Goal: Task Accomplishment & Management: Manage account settings

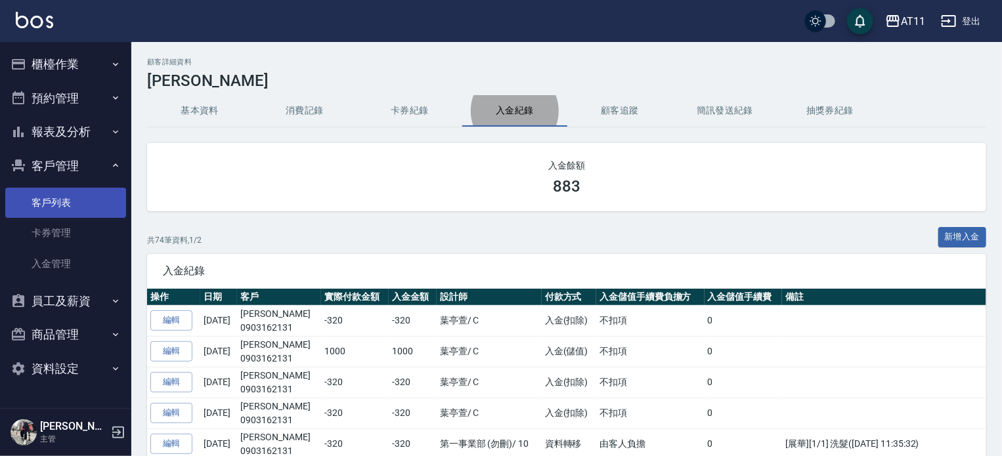
click at [75, 199] on link "客戶列表" at bounding box center [65, 203] width 121 height 30
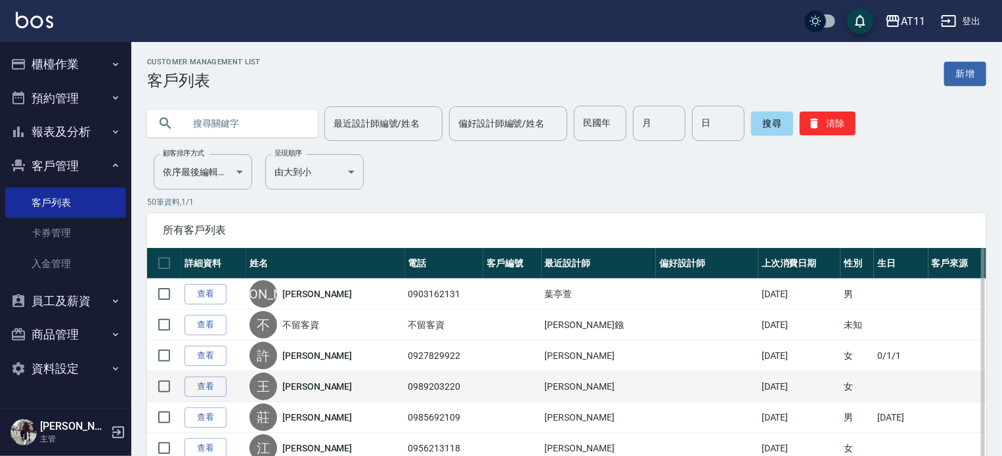
click at [321, 391] on div "王 王乃萱" at bounding box center [325, 387] width 152 height 28
click at [203, 381] on link "查看" at bounding box center [205, 387] width 42 height 20
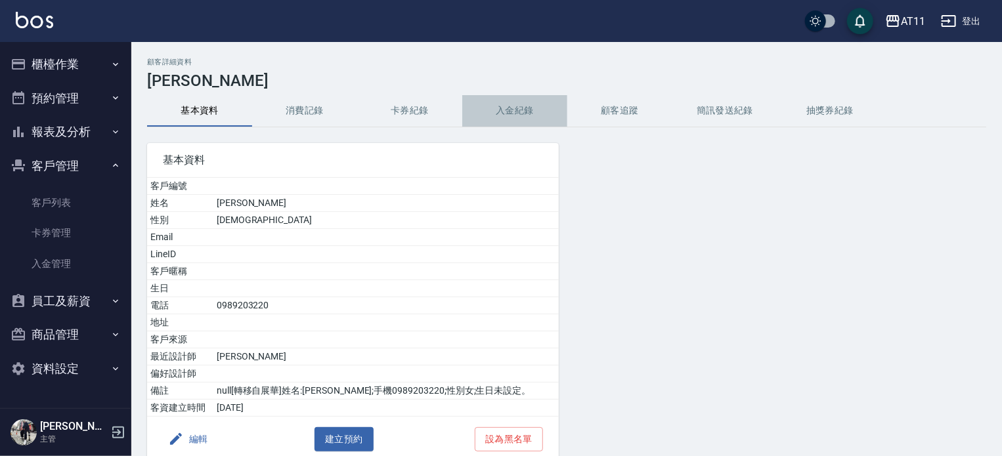
click at [511, 102] on button "入金紀錄" at bounding box center [514, 111] width 105 height 32
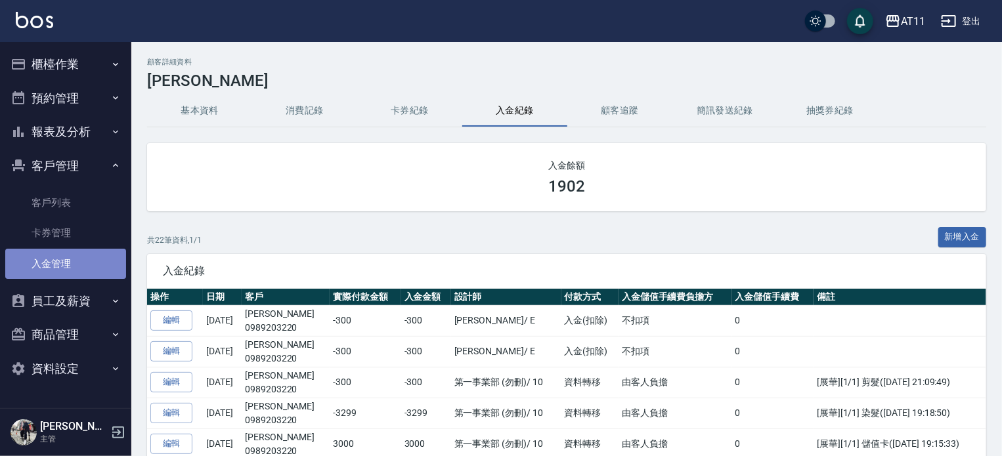
click at [67, 256] on link "入金管理" at bounding box center [65, 264] width 121 height 30
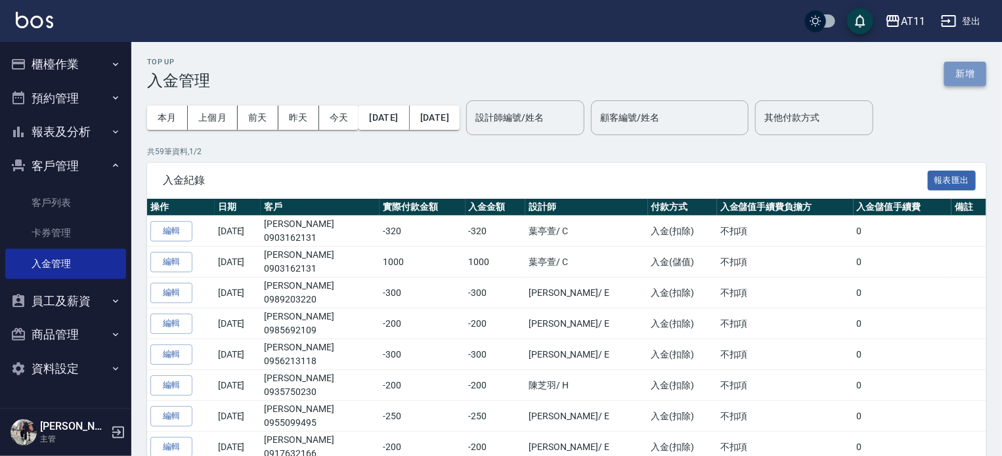
click at [978, 75] on button "新增" at bounding box center [965, 74] width 42 height 24
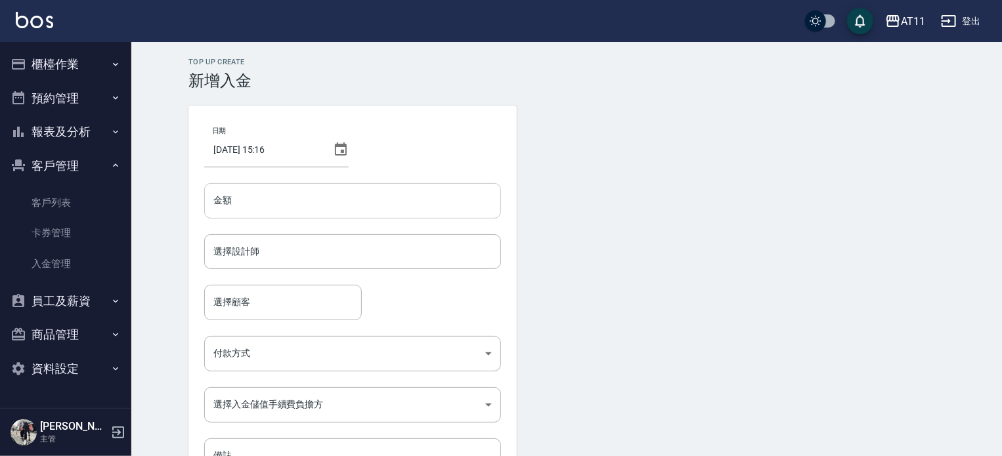
click at [264, 207] on input "金額" at bounding box center [352, 200] width 297 height 35
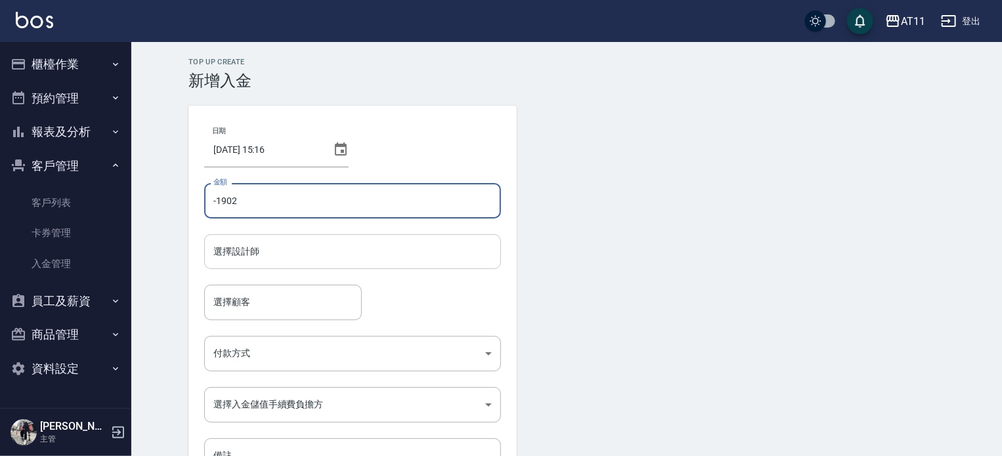
type input "-1902"
click at [260, 251] on input "選擇設計師" at bounding box center [352, 251] width 285 height 23
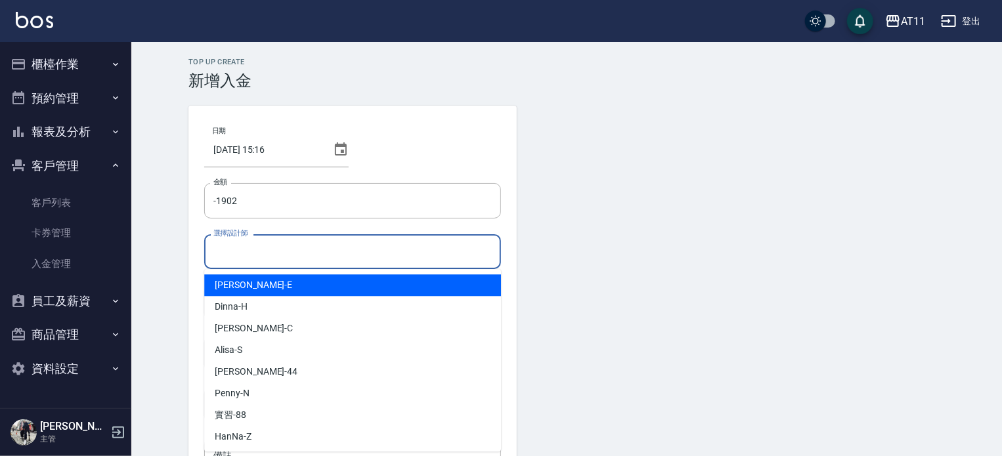
click at [267, 287] on div "EVA -E" at bounding box center [352, 285] width 297 height 22
type input "EVA-E"
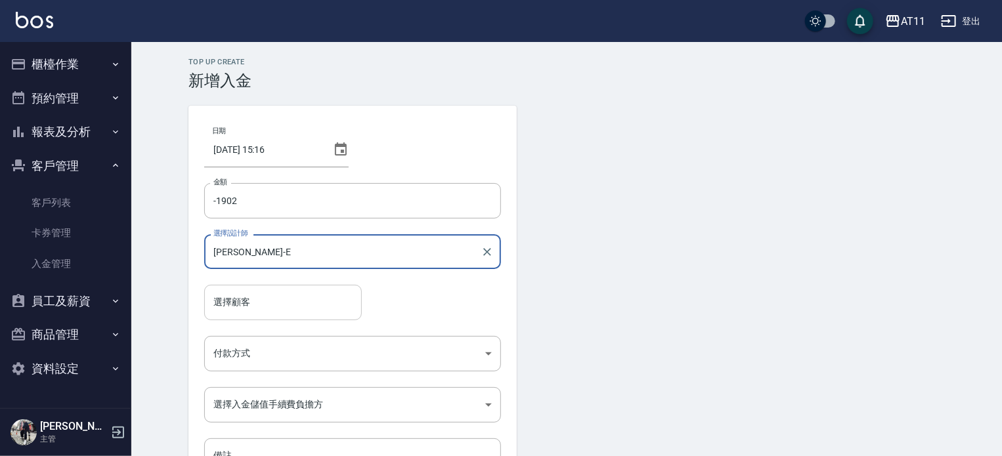
click at [252, 299] on input "選擇顧客" at bounding box center [283, 302] width 146 height 23
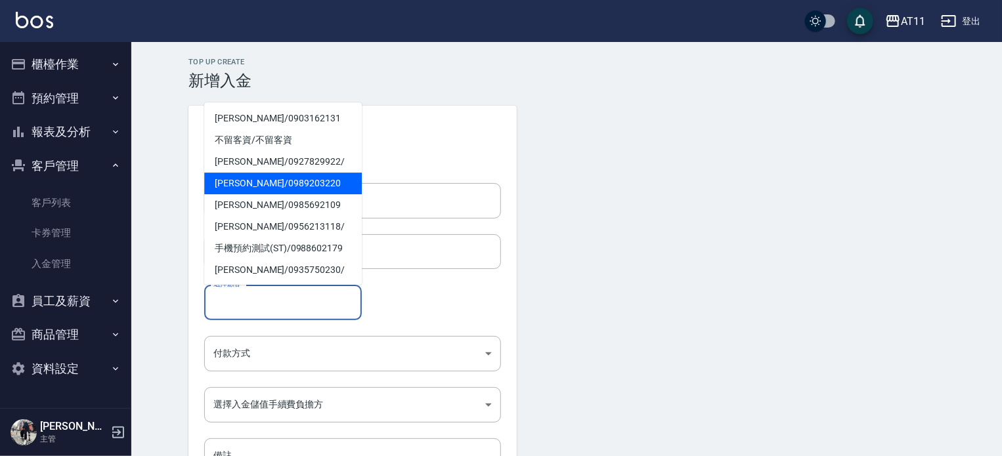
click at [265, 181] on span "王乃萱 / 0989203220" at bounding box center [283, 184] width 158 height 22
type input "王乃萱/0989203220"
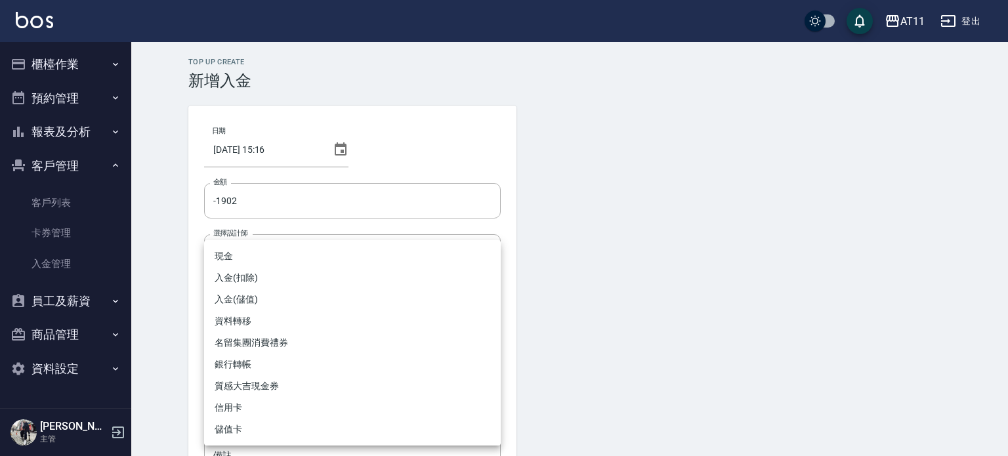
click at [236, 368] on body "AT11 登出 櫃檯作業 打帳單 帳單列表 現金收支登錄 材料自購登錄 每日結帳 排班表 現場電腦打卡 掃碼打卡 預約管理 預約管理 單日預約紀錄 單週預約紀…" at bounding box center [504, 272] width 1008 height 545
click at [251, 280] on li "入金(扣除)" at bounding box center [352, 278] width 297 height 22
type input "入金(扣除)"
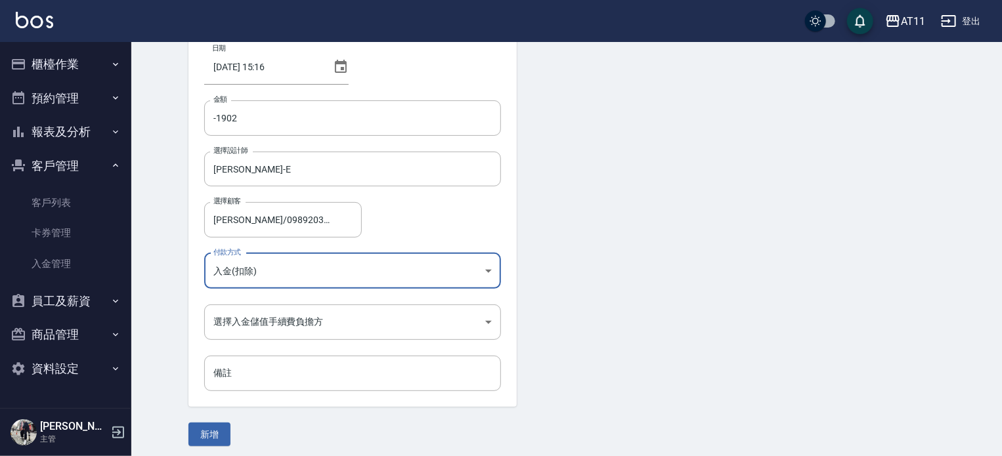
scroll to position [89, 0]
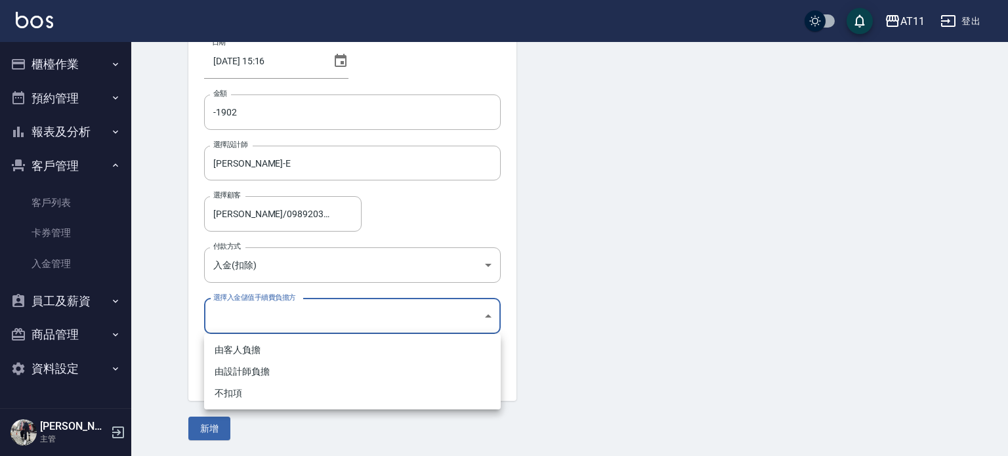
click at [234, 316] on body "AT11 登出 櫃檯作業 打帳單 帳單列表 現金收支登錄 材料自購登錄 每日結帳 排班表 現場電腦打卡 掃碼打卡 預約管理 預約管理 單日預約紀錄 單週預約紀…" at bounding box center [504, 183] width 1008 height 545
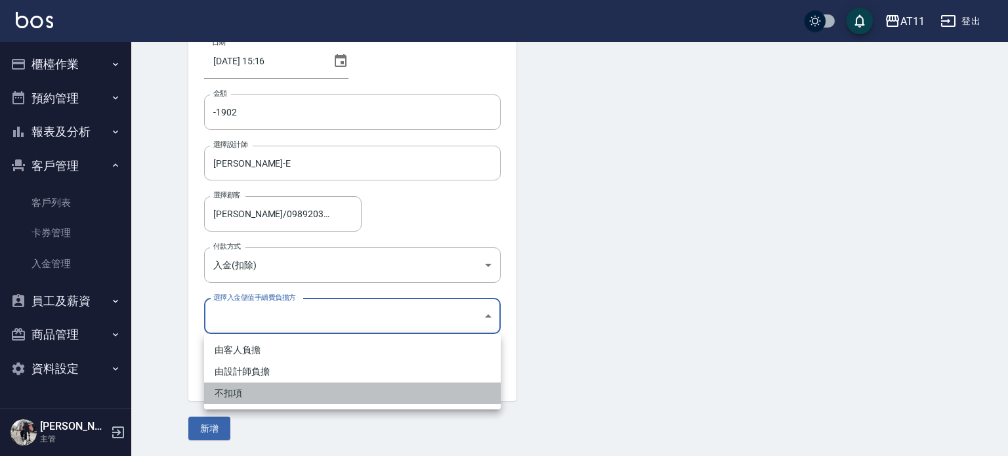
click at [232, 392] on li "不扣項" at bounding box center [352, 394] width 297 height 22
type input "WITHOUTHANDLINGFEE"
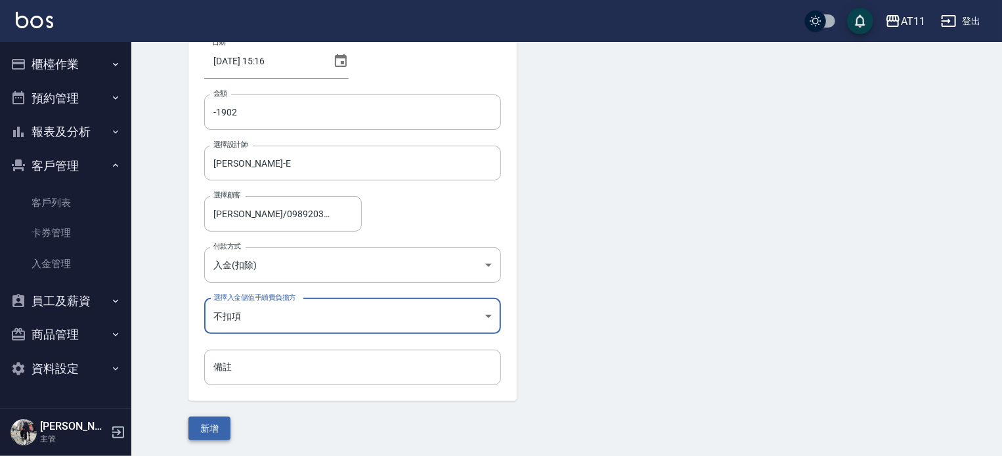
click at [218, 435] on button "新增" at bounding box center [209, 429] width 42 height 24
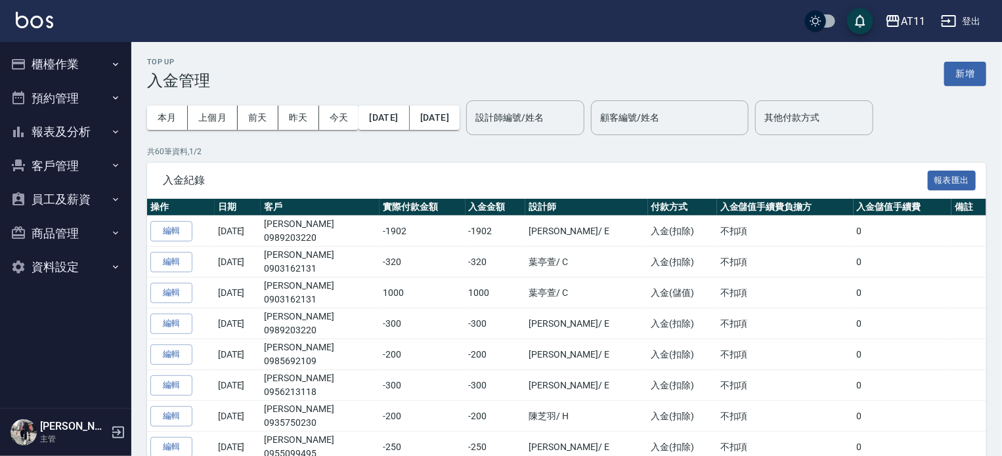
click at [77, 161] on button "客戶管理" at bounding box center [65, 166] width 121 height 34
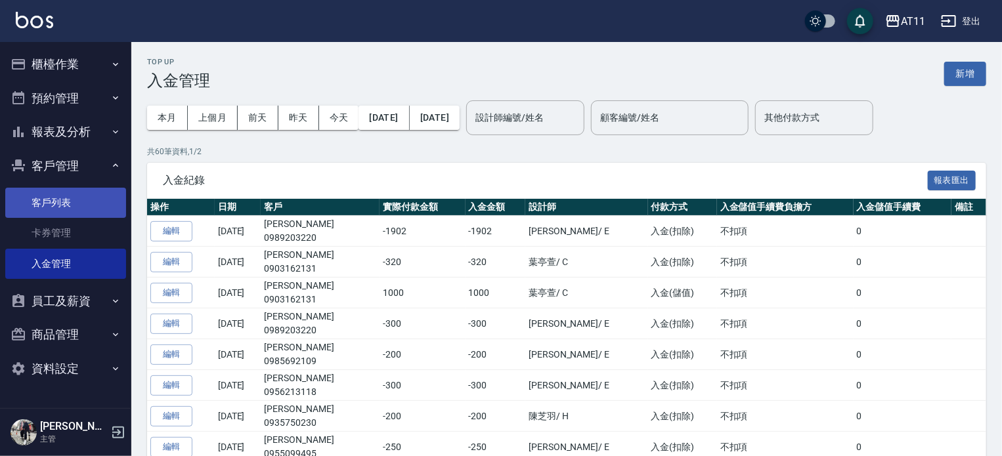
click at [65, 202] on link "客戶列表" at bounding box center [65, 203] width 121 height 30
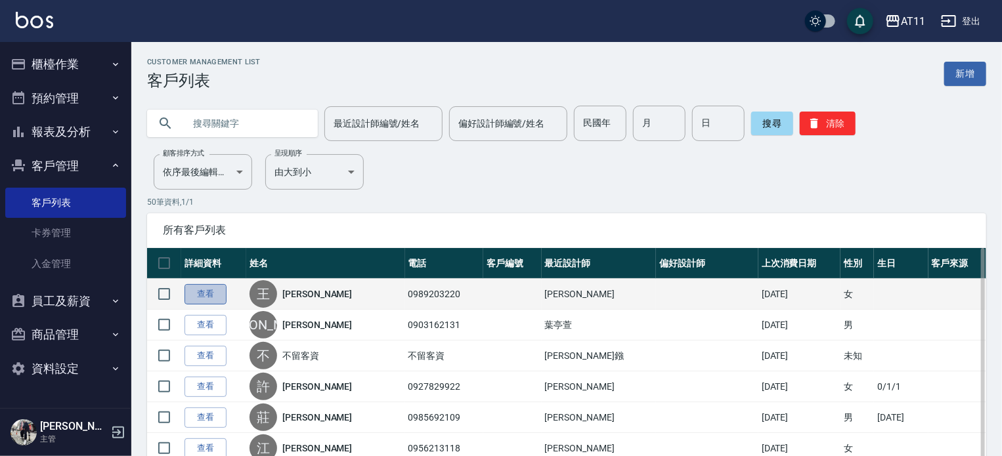
click at [203, 293] on link "查看" at bounding box center [205, 294] width 42 height 20
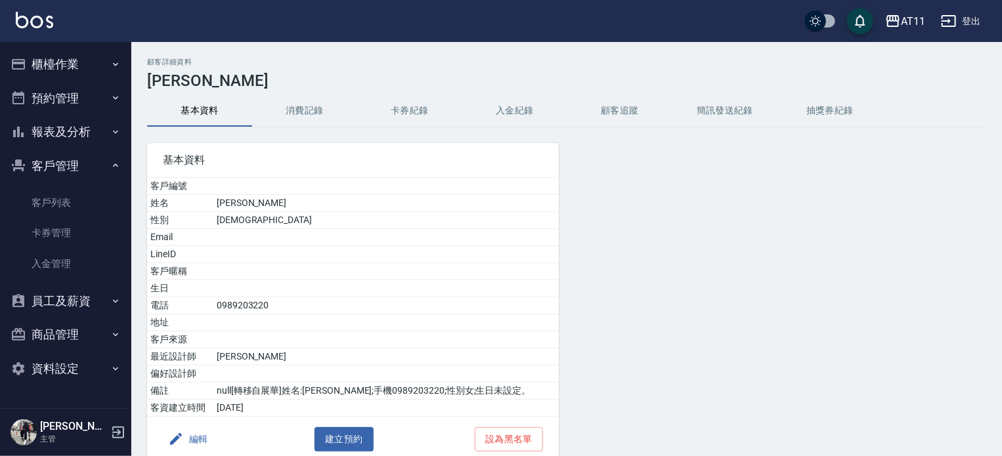
click at [530, 106] on button "入金紀錄" at bounding box center [514, 111] width 105 height 32
